Goal: Information Seeking & Learning: Find specific fact

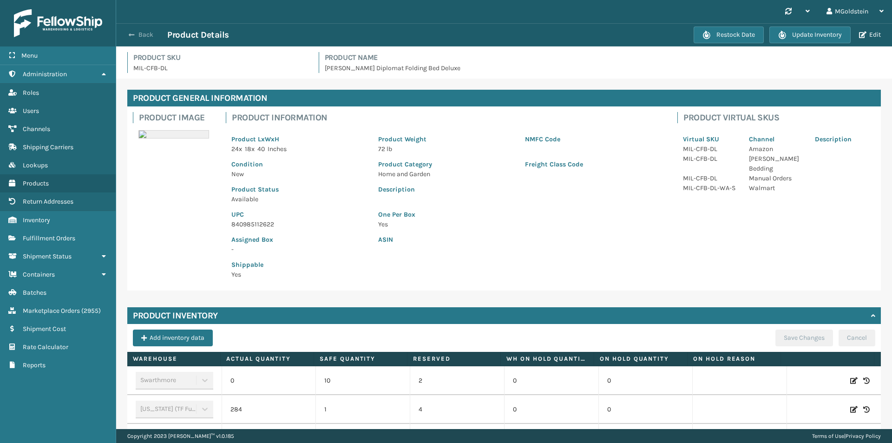
scroll to position [190, 0]
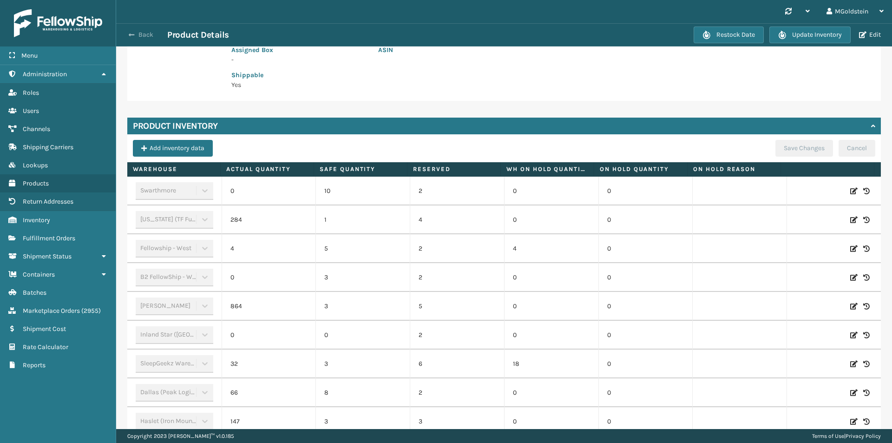
click at [143, 32] on button "Back" at bounding box center [146, 35] width 43 height 8
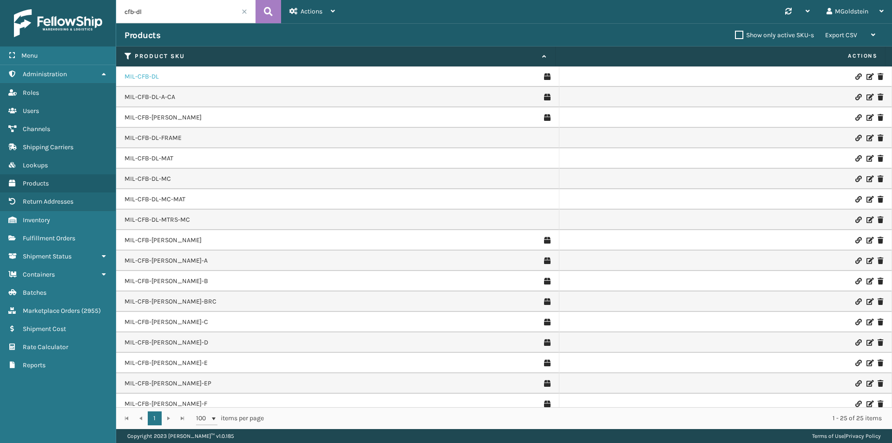
click at [143, 79] on link "MIL-CFB-DL" at bounding box center [142, 76] width 34 height 9
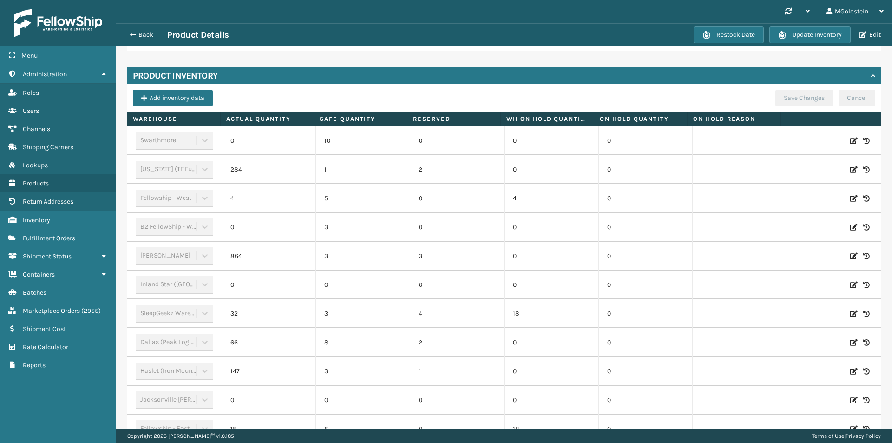
scroll to position [143, 0]
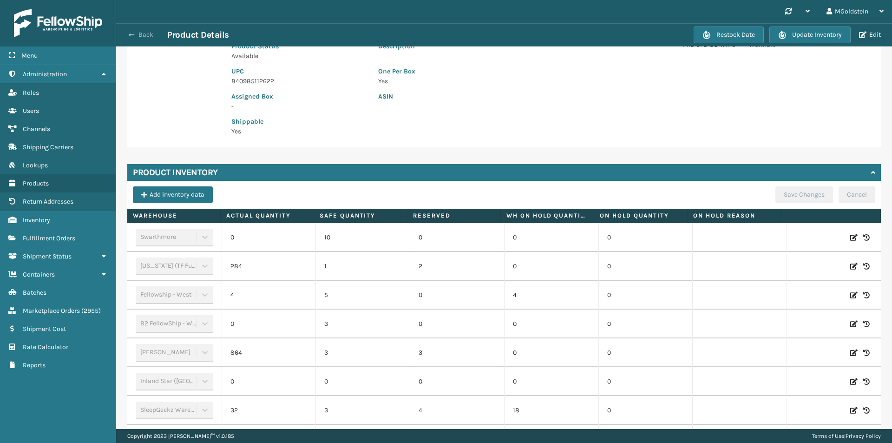
click at [151, 36] on button "Back" at bounding box center [146, 35] width 43 height 8
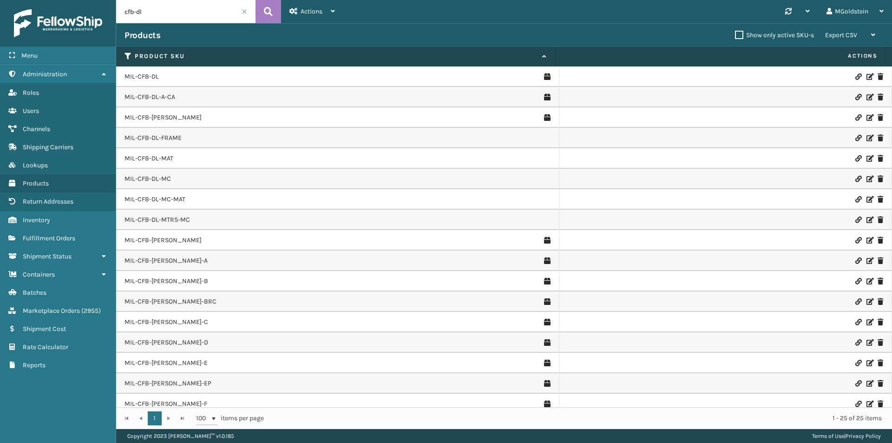
drag, startPoint x: 178, startPoint y: 10, endPoint x: 91, endPoint y: 16, distance: 88.0
click at [91, 0] on div "Menu Administration Roles Users Channels Shipping Carriers Lookups Products Ret…" at bounding box center [446, 0] width 892 height 0
type input "cslp"
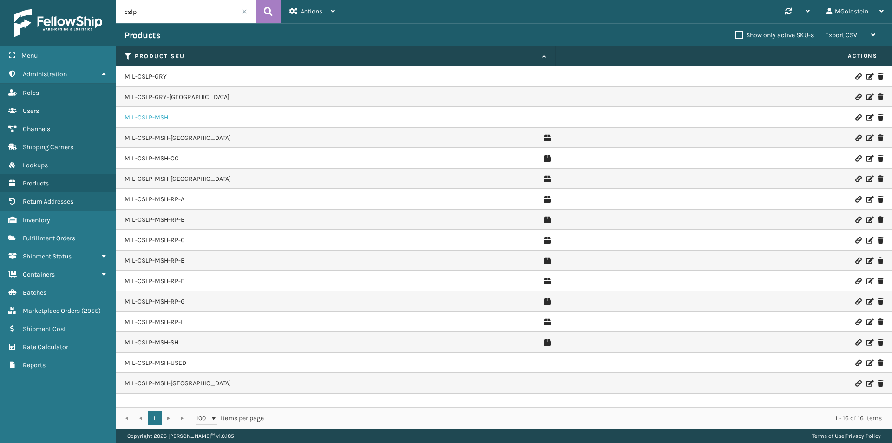
click at [161, 113] on link "MIL-CSLP-MSH" at bounding box center [147, 117] width 44 height 9
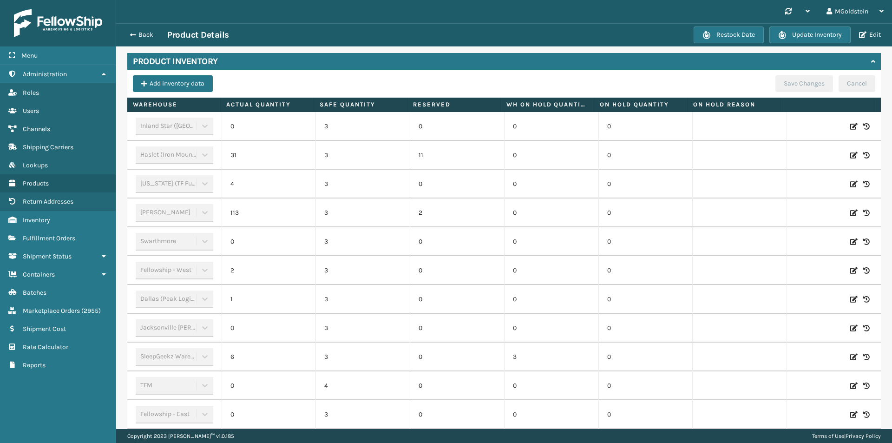
scroll to position [232, 0]
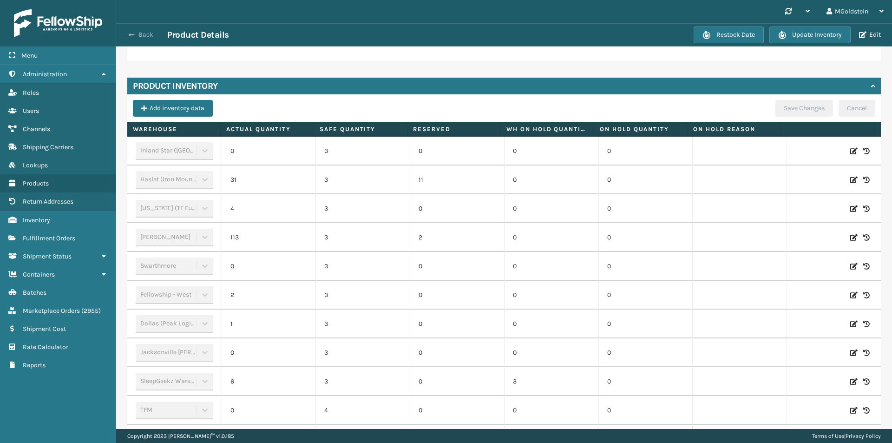
click at [144, 33] on button "Back" at bounding box center [146, 35] width 43 height 8
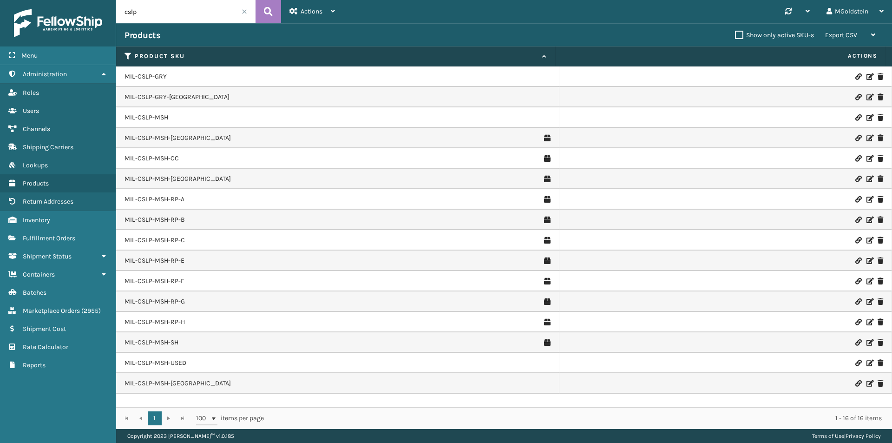
drag, startPoint x: 154, startPoint y: 16, endPoint x: 117, endPoint y: 16, distance: 37.2
click at [117, 16] on input "cslp" at bounding box center [185, 11] width 139 height 23
type input "cfb-nw"
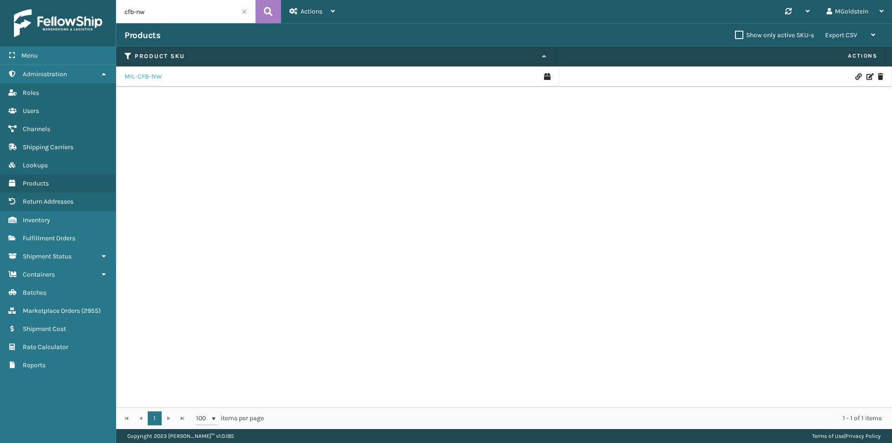
click at [146, 77] on link "MIL-CFB-NW" at bounding box center [144, 76] width 38 height 9
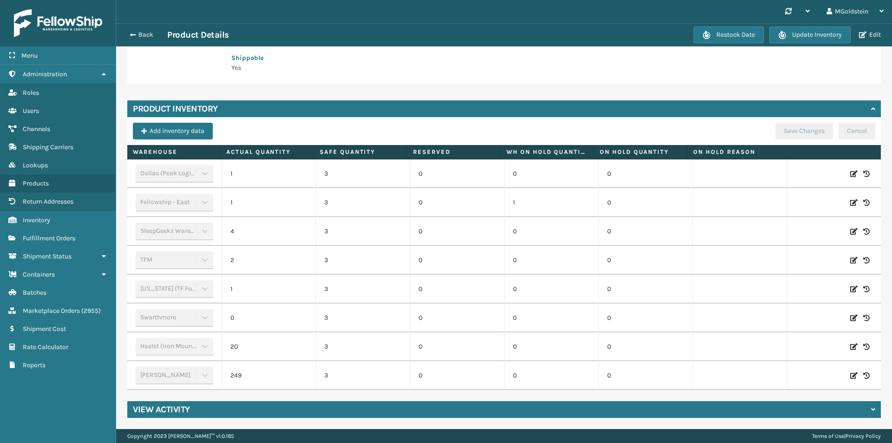
scroll to position [214, 0]
click at [145, 38] on button "Back" at bounding box center [146, 35] width 43 height 8
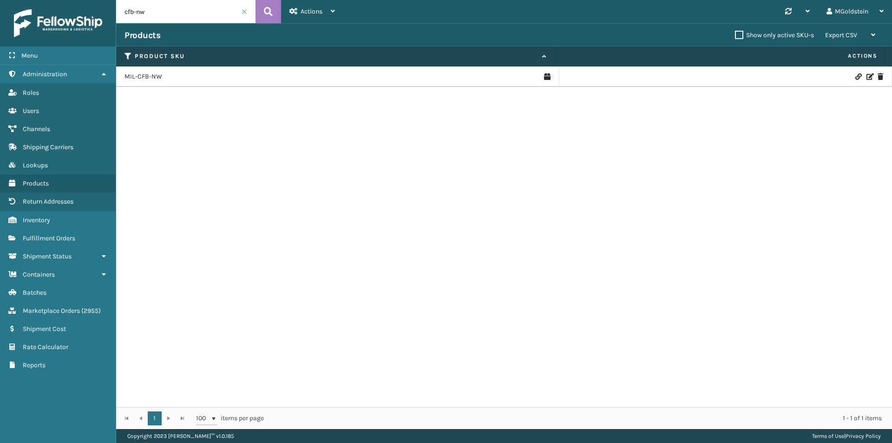
drag, startPoint x: 179, startPoint y: 17, endPoint x: 114, endPoint y: 16, distance: 65.5
click at [114, 0] on div "Menu Administration Roles Users Channels Shipping Carriers Lookups Products Ret…" at bounding box center [446, 0] width 892 height 0
type input "ppsngry"
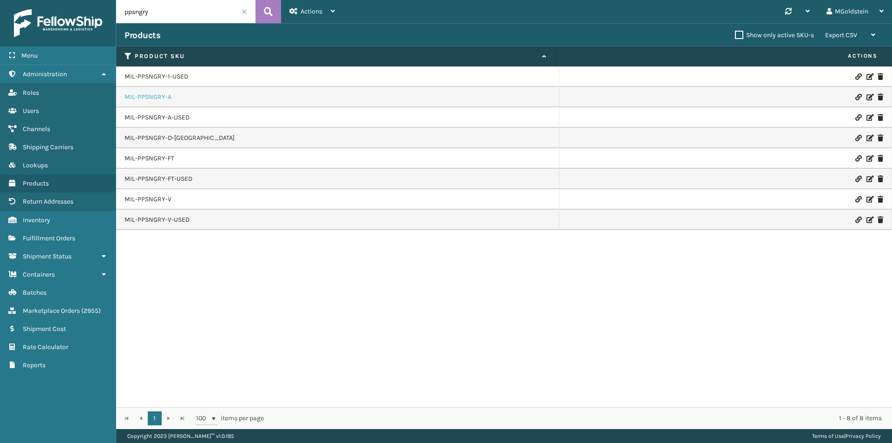
click at [155, 96] on link "MIL-PPSNGRY-A" at bounding box center [148, 96] width 47 height 9
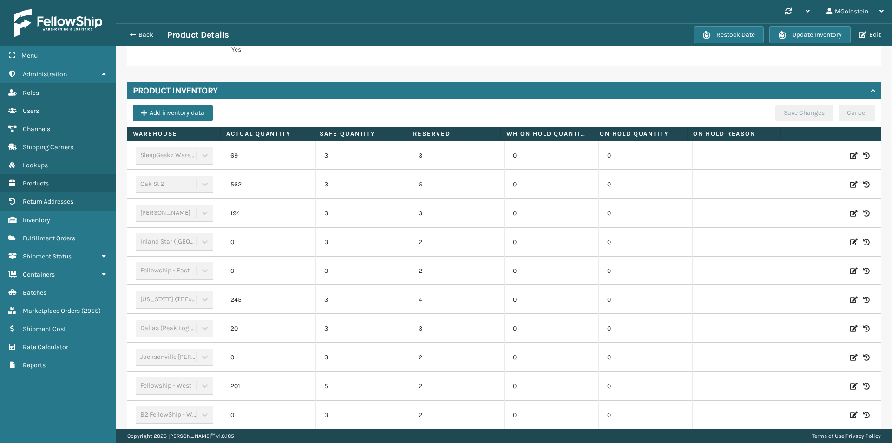
scroll to position [271, 0]
